Goal: Find specific page/section: Find specific page/section

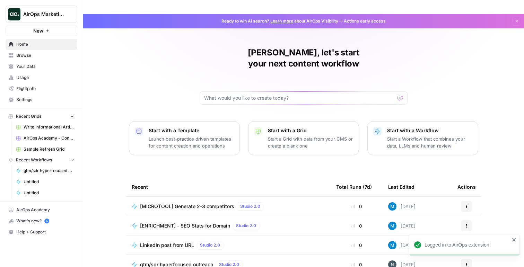
click at [35, 63] on span "Your Data" at bounding box center [45, 66] width 58 height 6
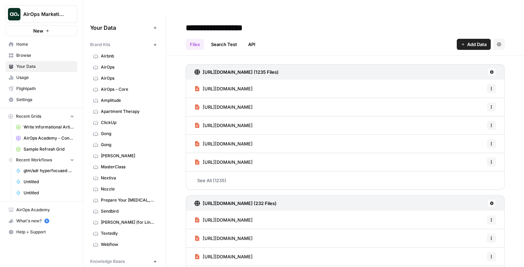
click at [106, 64] on span "AirOps" at bounding box center [128, 67] width 55 height 6
